Goal: Transaction & Acquisition: Purchase product/service

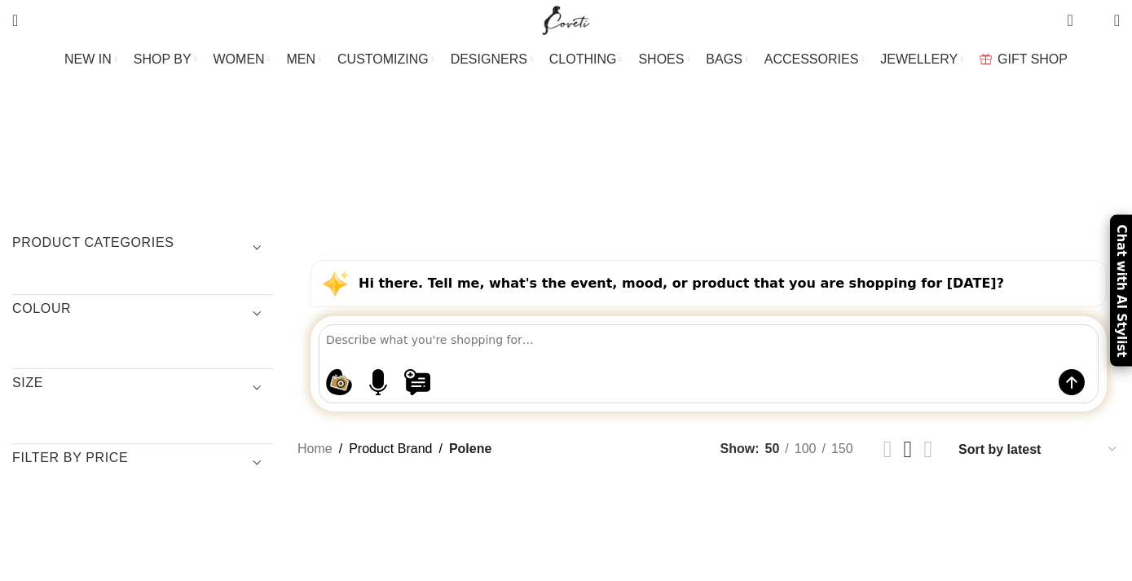
click at [316, 59] on span "MEN" at bounding box center [301, 58] width 29 height 15
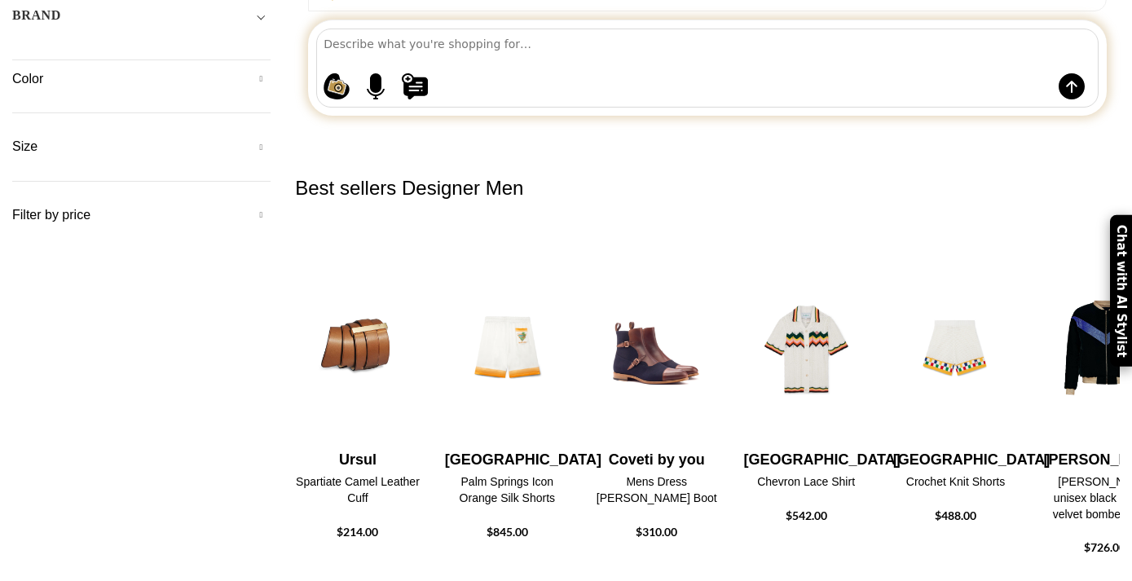
scroll to position [499, 0]
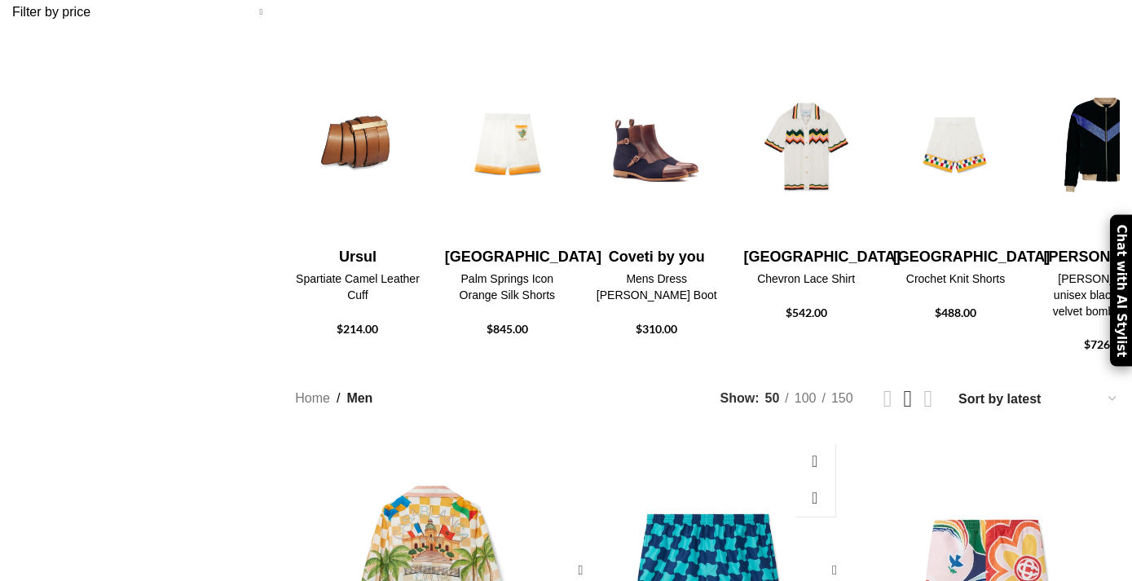
click at [722, 435] on div "Pool Tile Swim Trunks" at bounding box center [730, 570] width 46 height 271
